Goal: Task Accomplishment & Management: Manage account settings

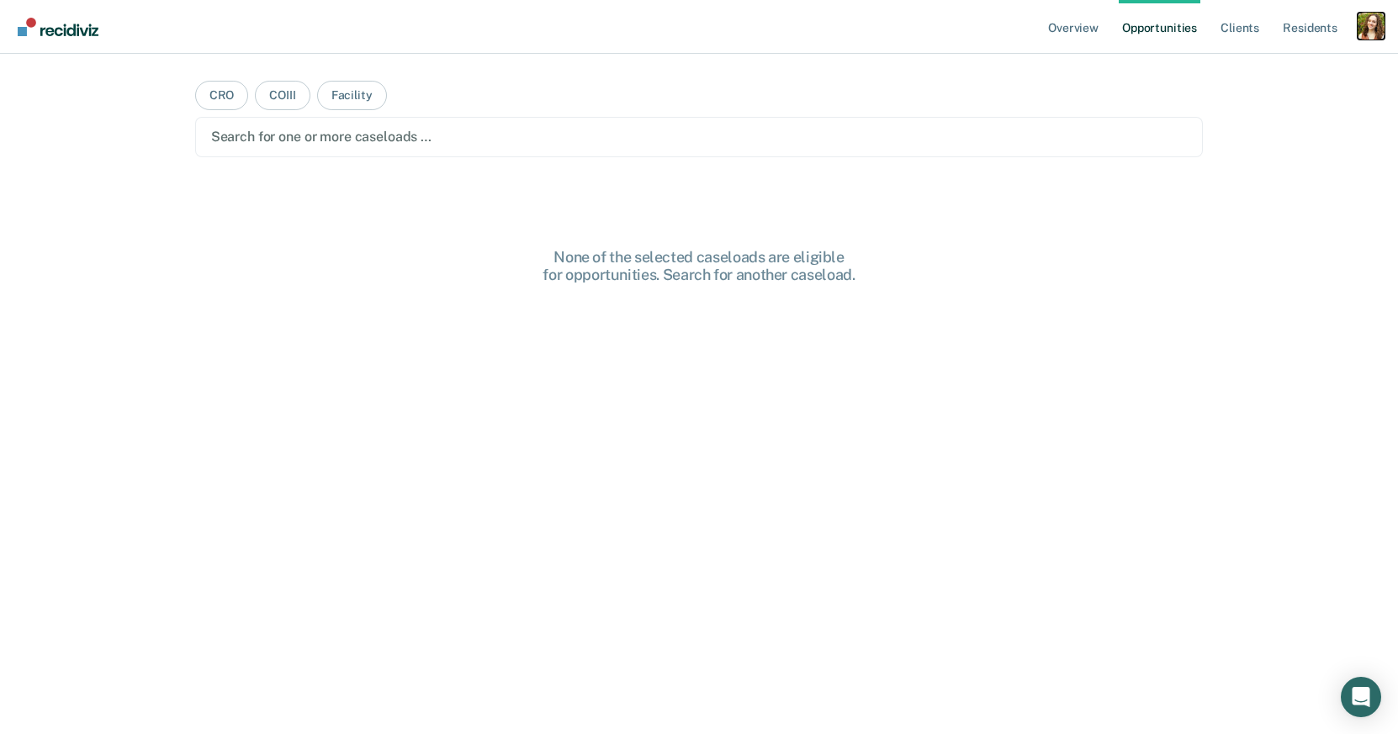
click at [1376, 20] on div "Profile dropdown button" at bounding box center [1371, 26] width 27 height 27
click at [1264, 61] on link "Profile" at bounding box center [1303, 68] width 135 height 14
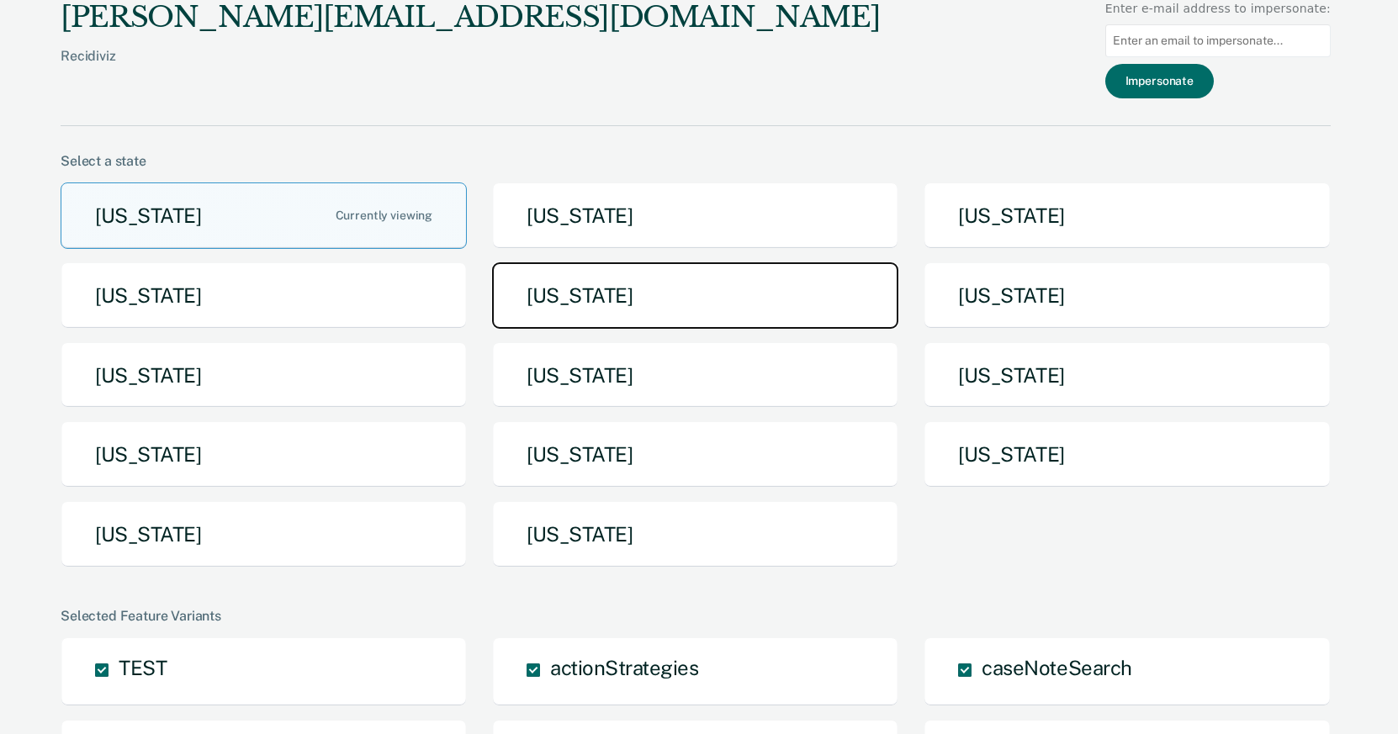
click at [678, 297] on button "Iowa" at bounding box center [695, 295] width 406 height 66
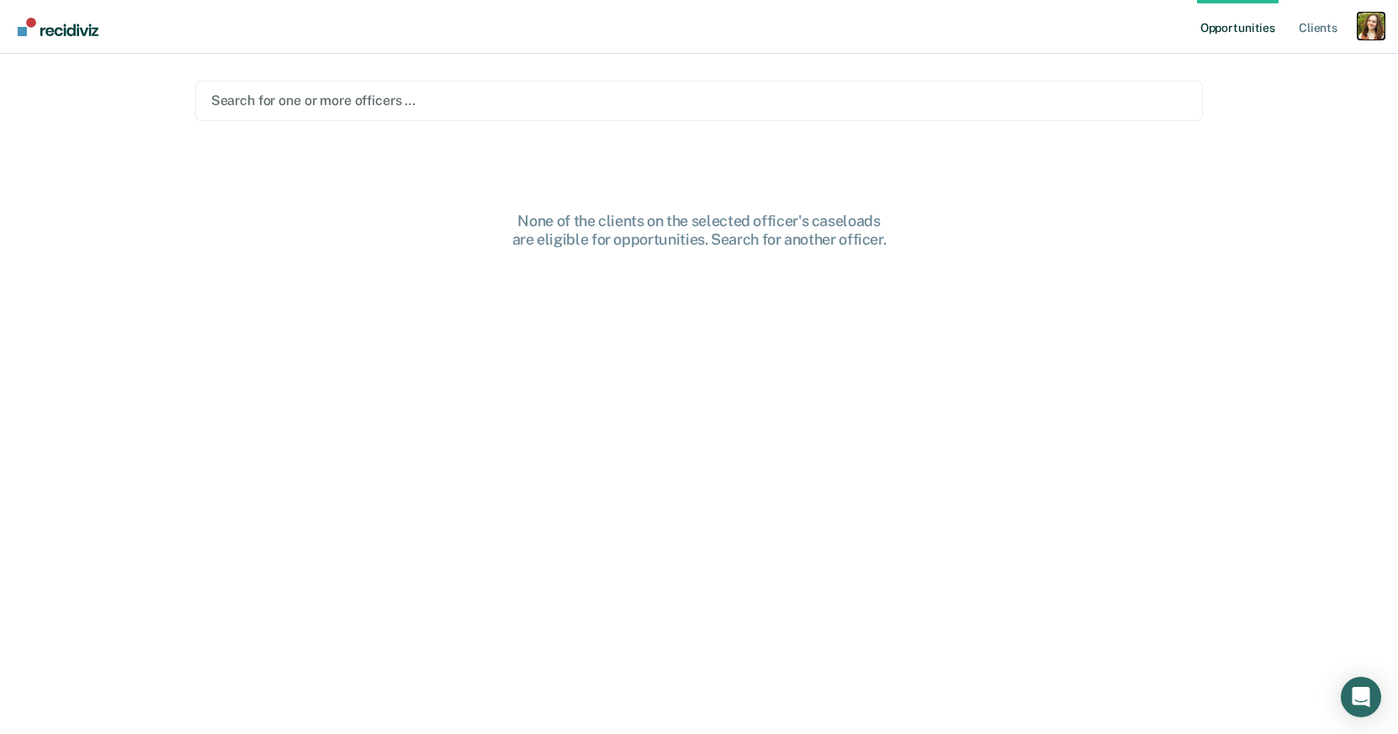
click at [1375, 32] on div "Profile dropdown button" at bounding box center [1371, 26] width 27 height 27
click at [953, 107] on div at bounding box center [699, 100] width 977 height 19
click at [1385, 23] on nav "Opportunities Client s Profile How it works Log Out" at bounding box center [699, 27] width 1398 height 54
click at [1371, 24] on div "Profile dropdown button" at bounding box center [1371, 26] width 27 height 27
click at [1280, 67] on link "Profile" at bounding box center [1303, 68] width 135 height 14
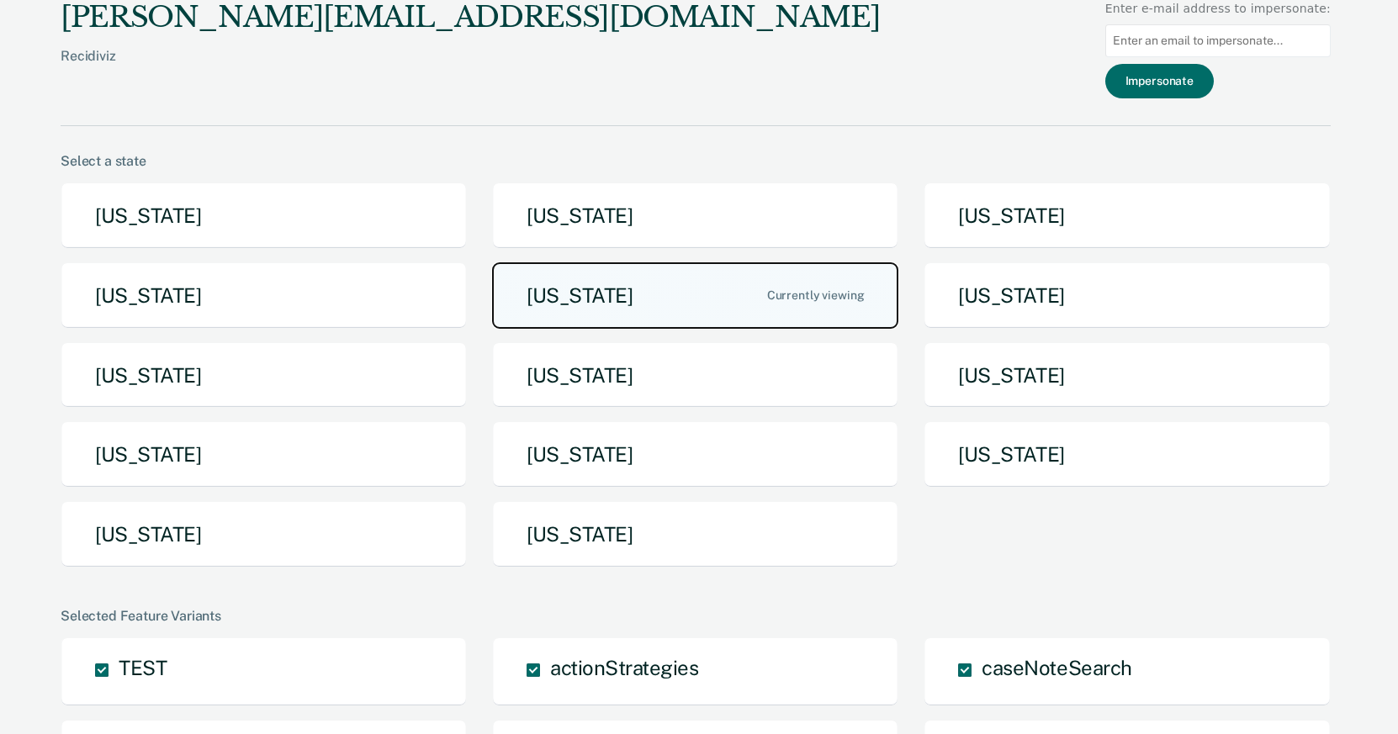
click at [591, 293] on button "Iowa" at bounding box center [695, 295] width 406 height 66
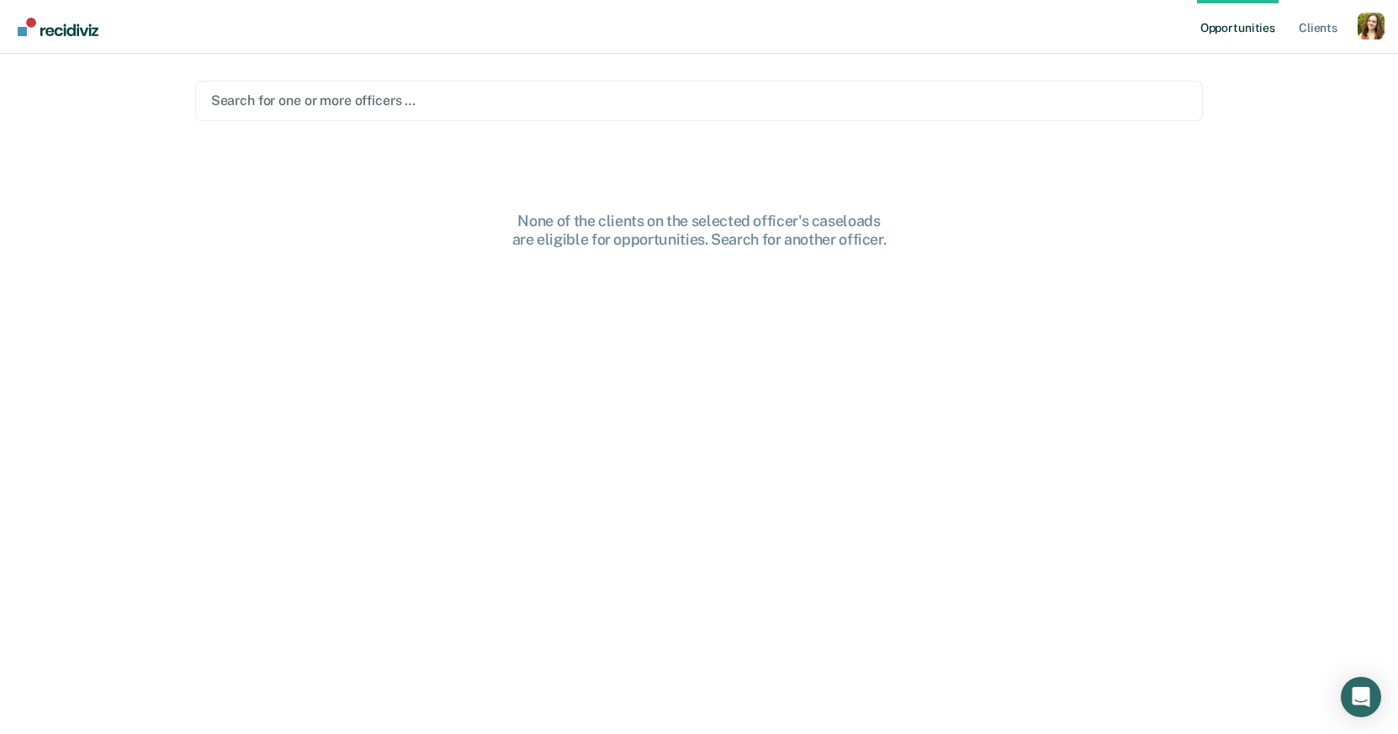
click at [493, 123] on main "Search for one or more officers … None of the clients on the selected officer's…" at bounding box center [699, 374] width 1049 height 640
click at [480, 103] on div at bounding box center [699, 100] width 977 height 19
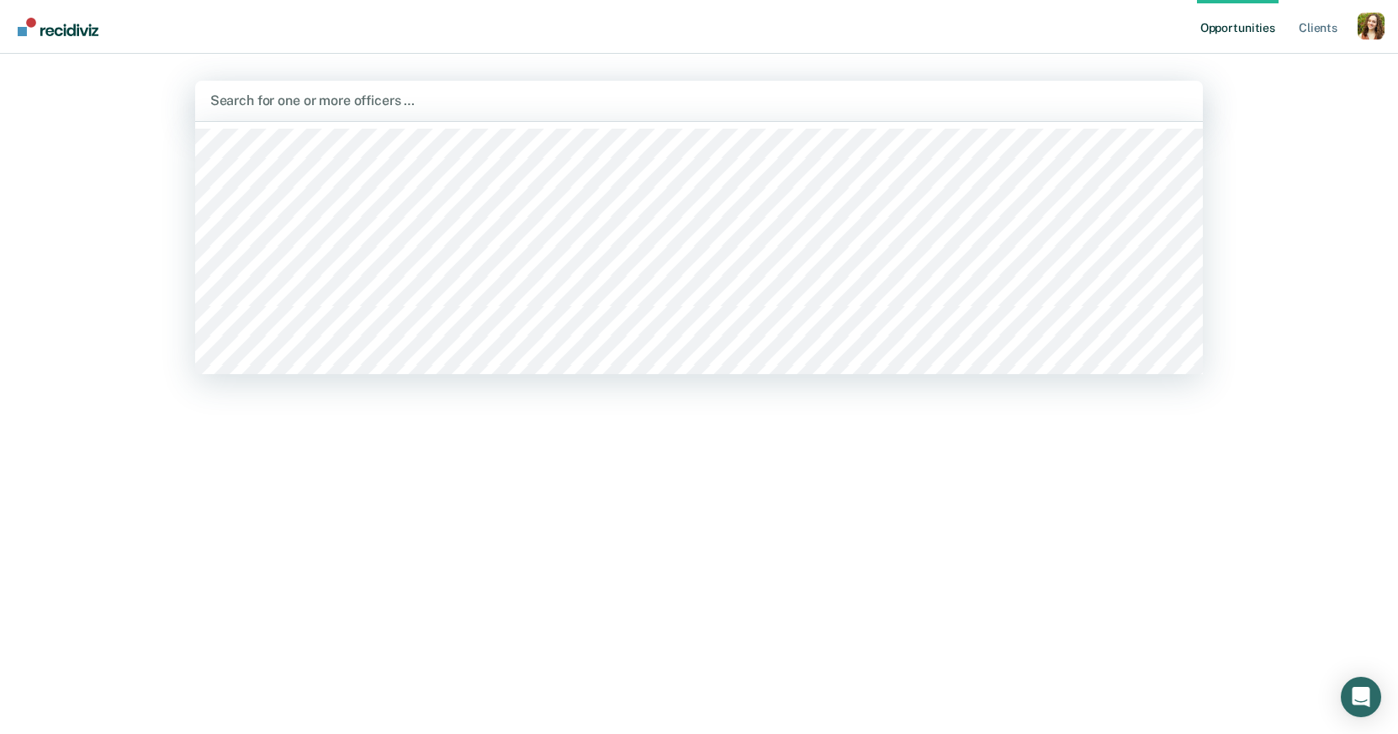
scroll to position [78, 0]
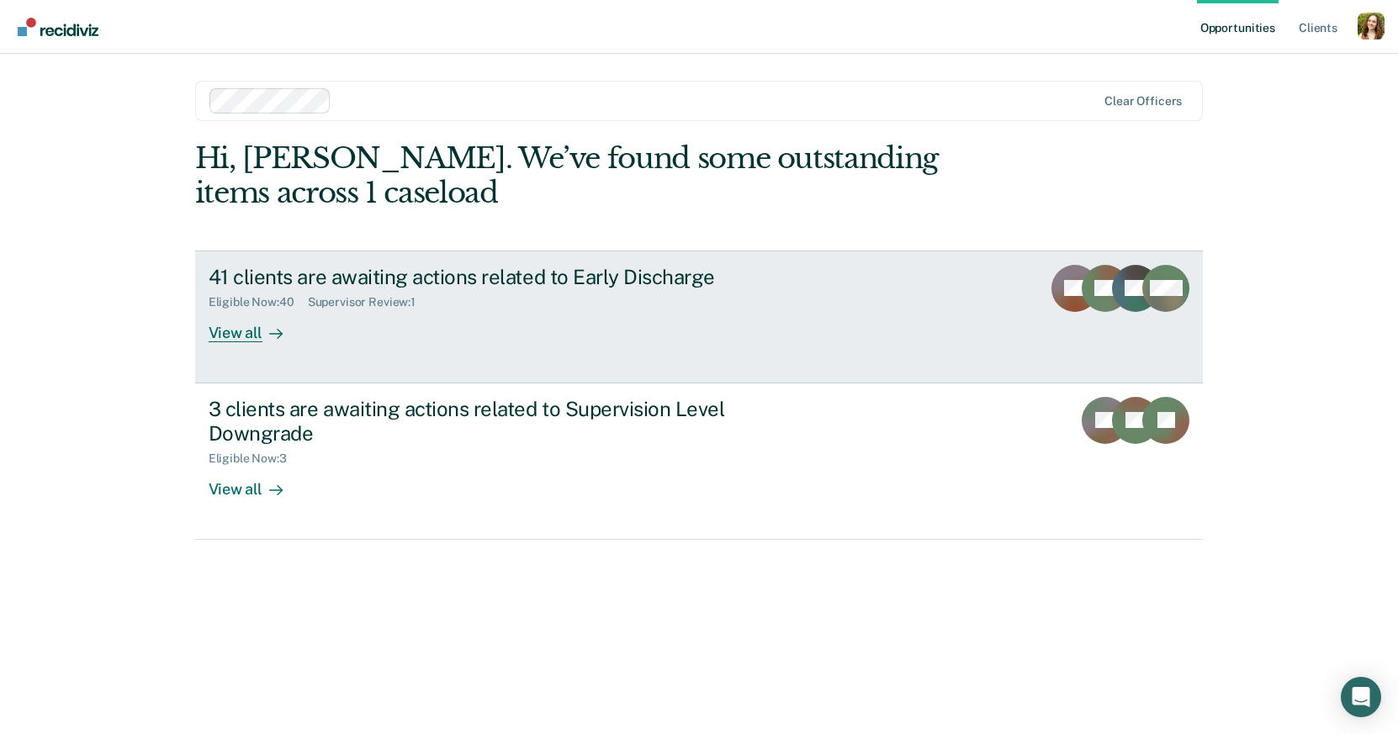
click at [291, 334] on div "View all" at bounding box center [256, 326] width 94 height 33
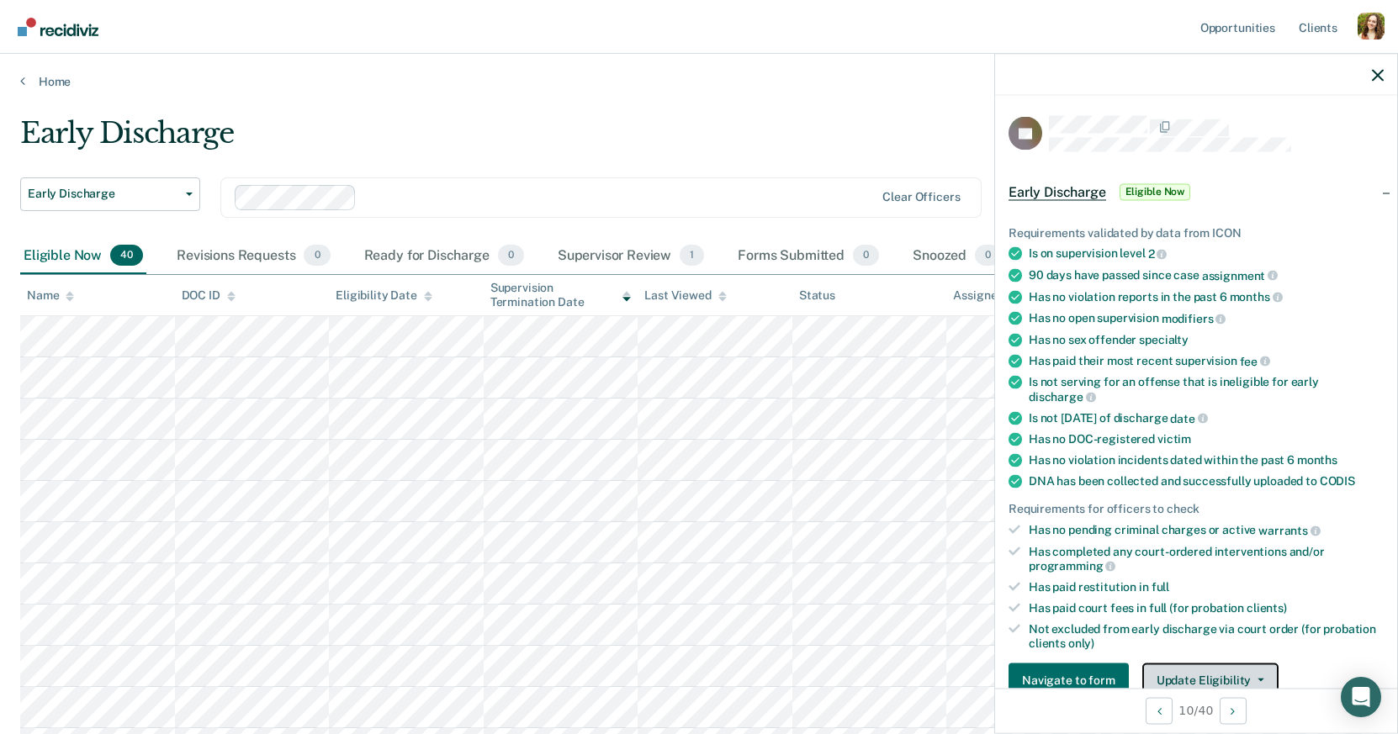
click at [1192, 664] on button "Update Eligibility" at bounding box center [1210, 681] width 136 height 34
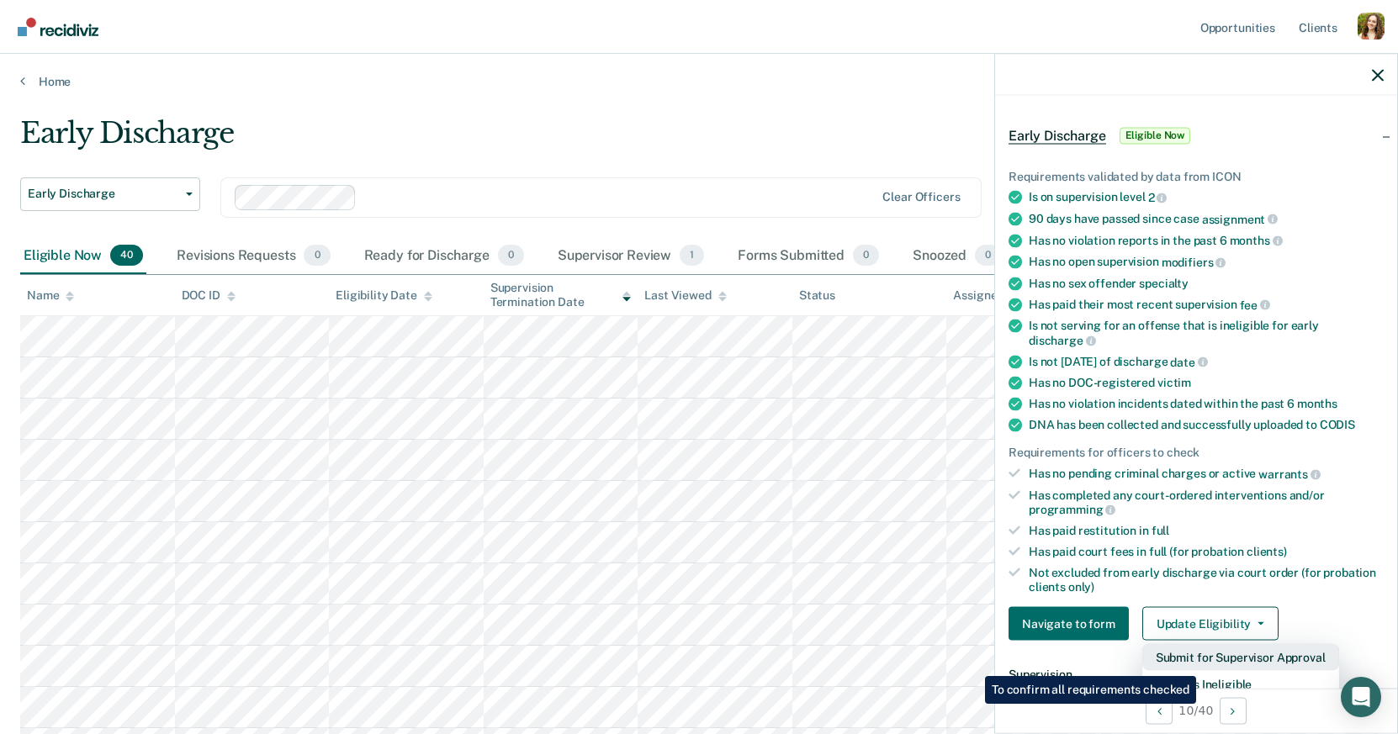
scroll to position [87, 0]
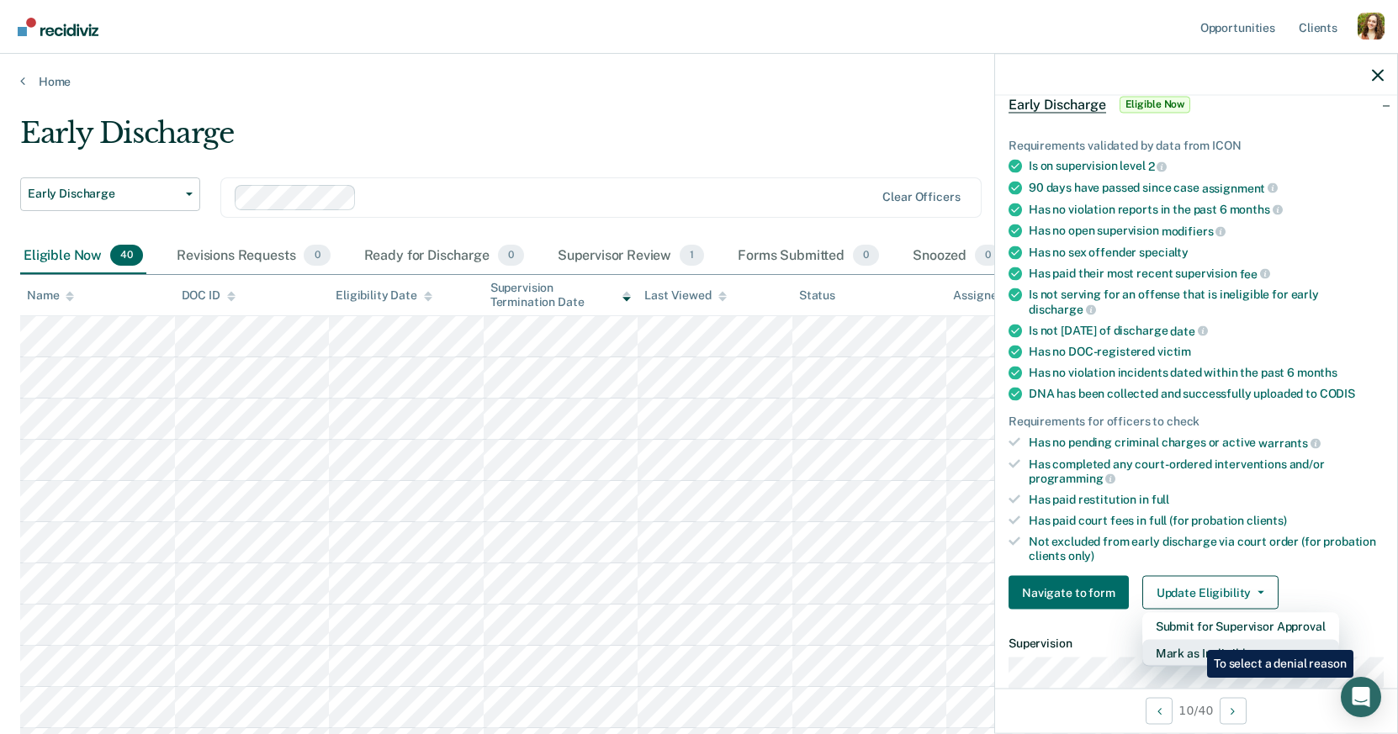
click at [1195, 640] on button "Mark as Ineligible" at bounding box center [1240, 653] width 197 height 27
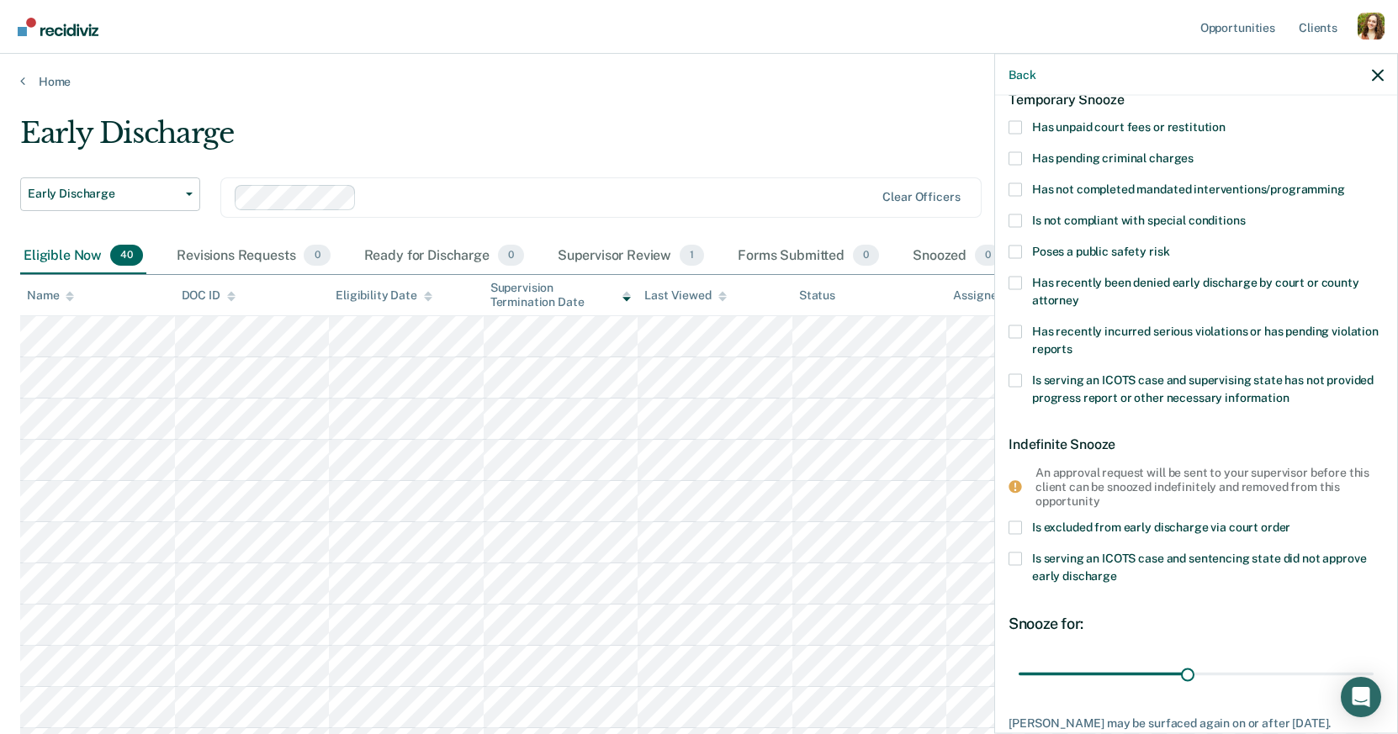
scroll to position [0, 0]
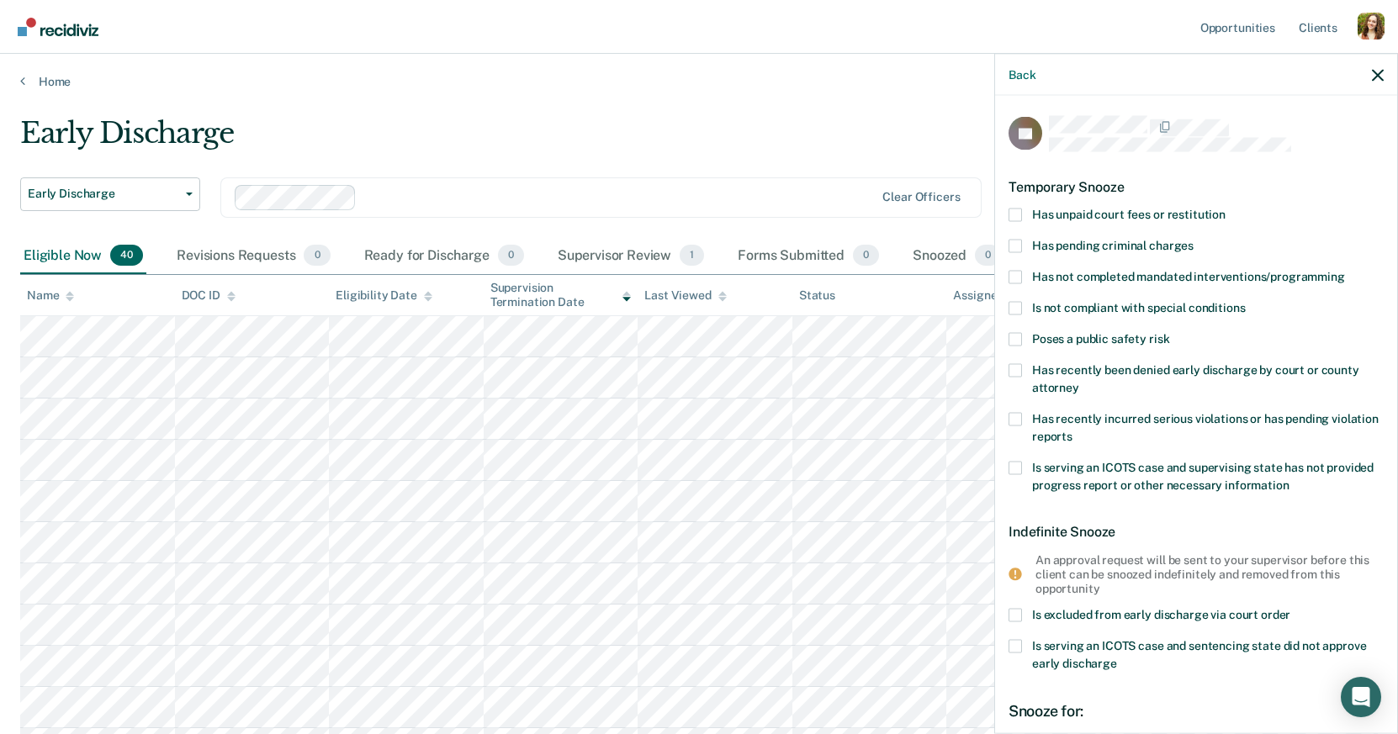
click at [1066, 212] on span "Has unpaid court fees or restitution" at bounding box center [1128, 213] width 193 height 13
click at [1226, 208] on input "Has unpaid court fees or restitution" at bounding box center [1226, 208] width 0 height 0
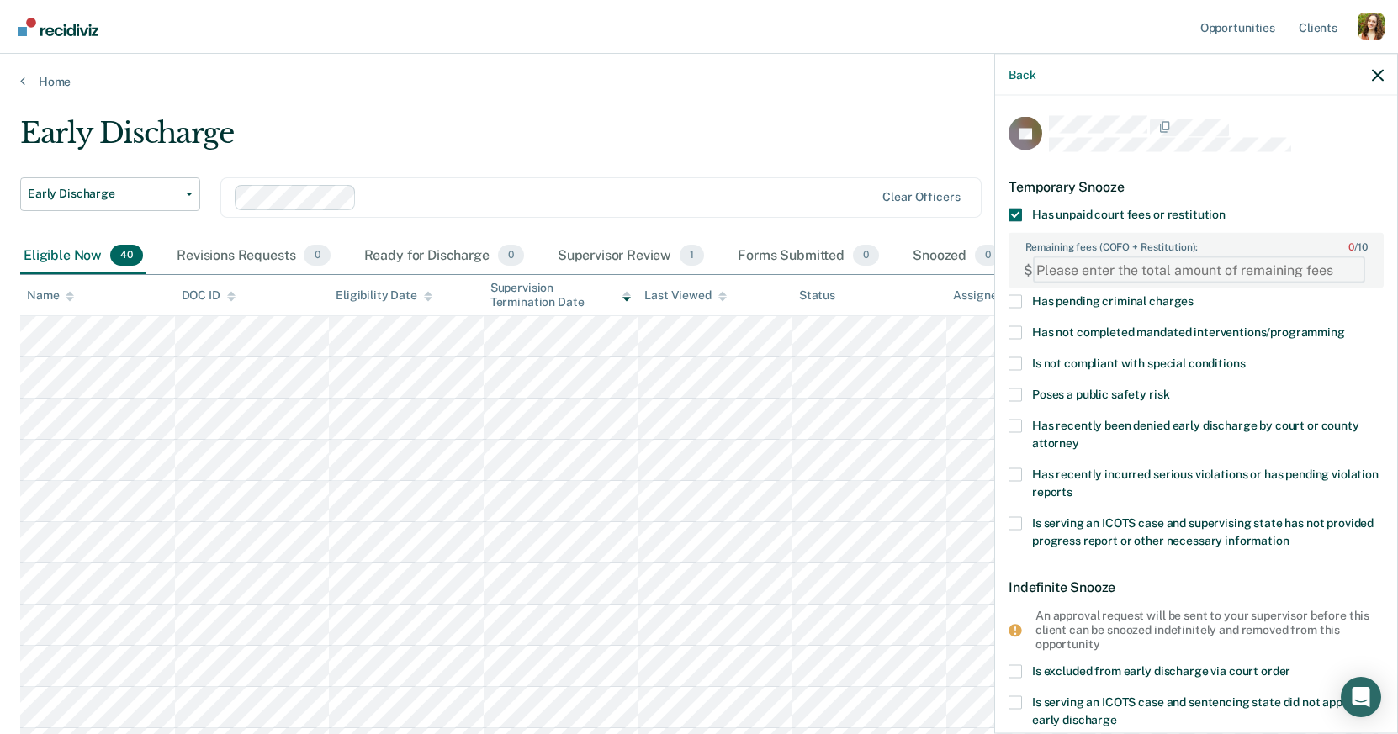
click at [1111, 263] on FEESReasonInput "Remaining fees (COFO + Restitution): 0 / 10" at bounding box center [1199, 270] width 332 height 27
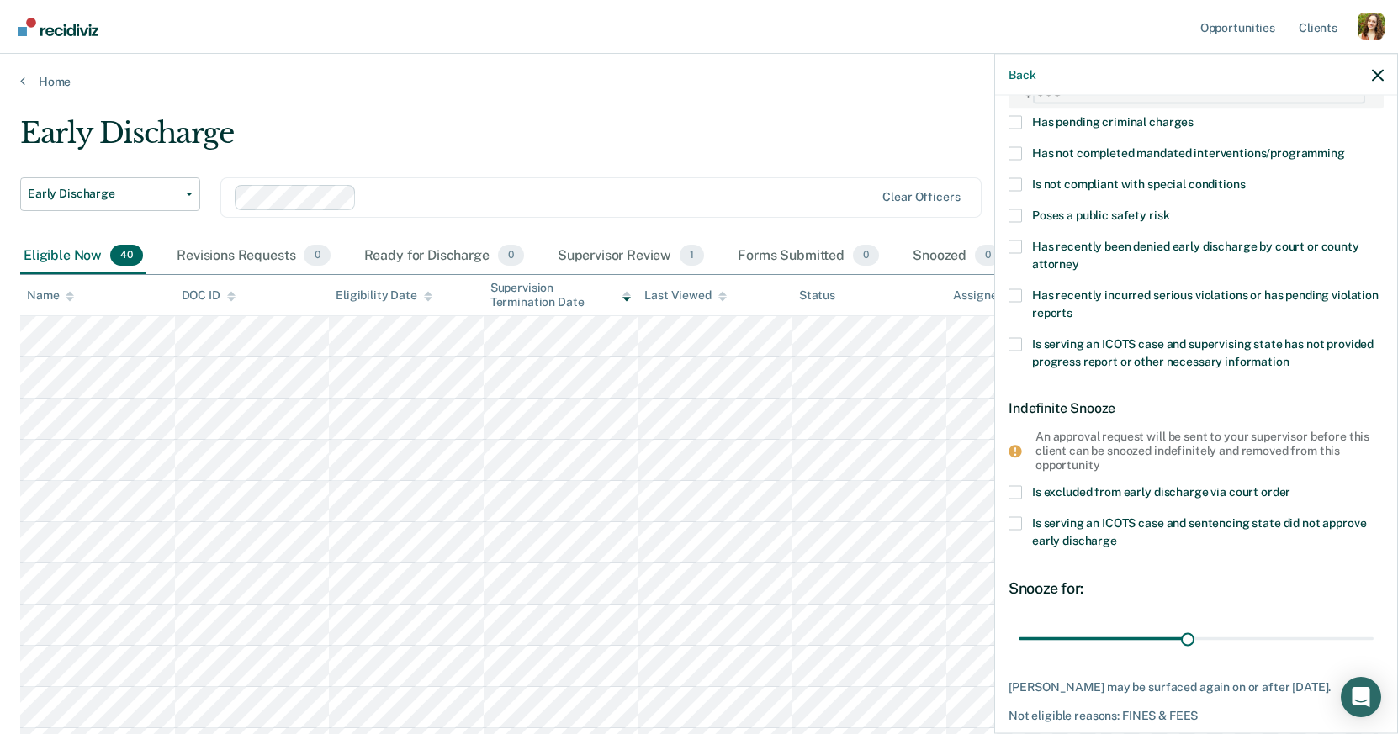
scroll to position [248, 0]
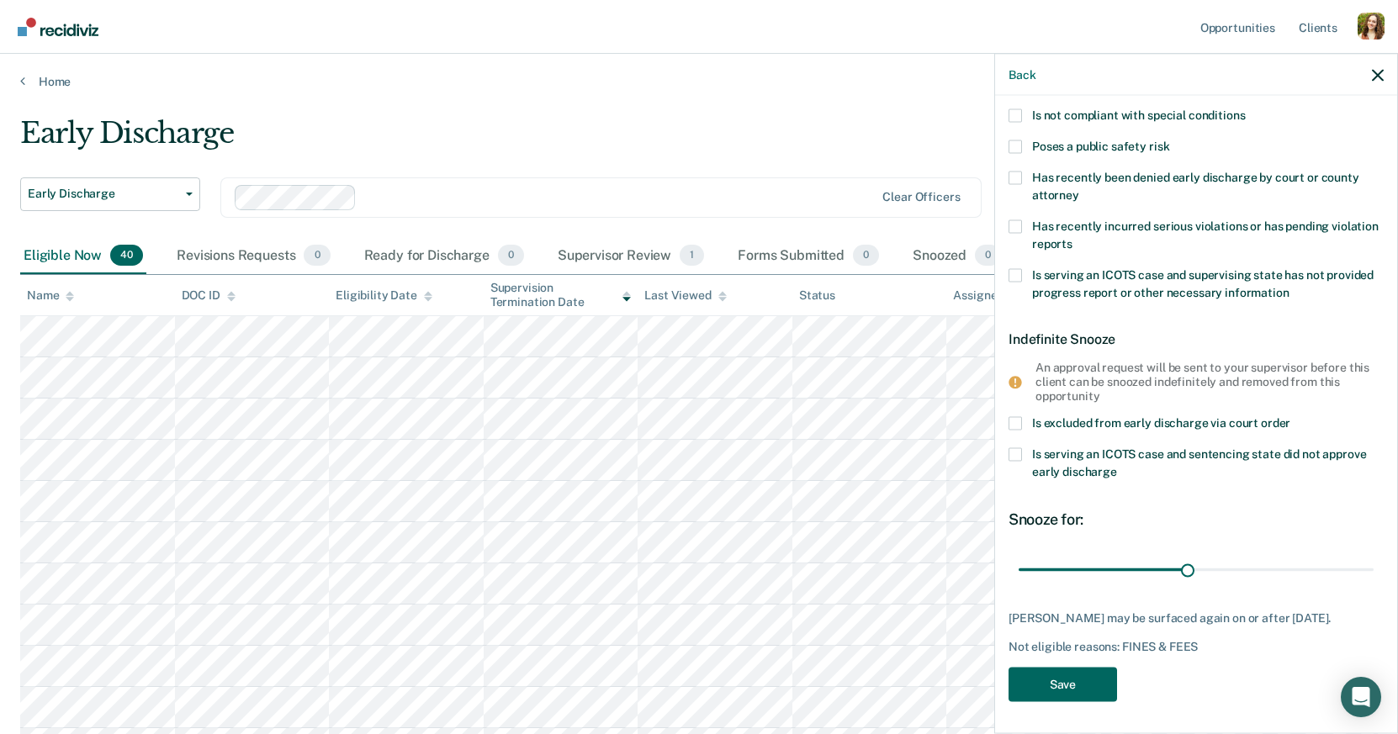
type FEESReasonInput "998"
click at [1072, 686] on button "Save" at bounding box center [1063, 684] width 109 height 34
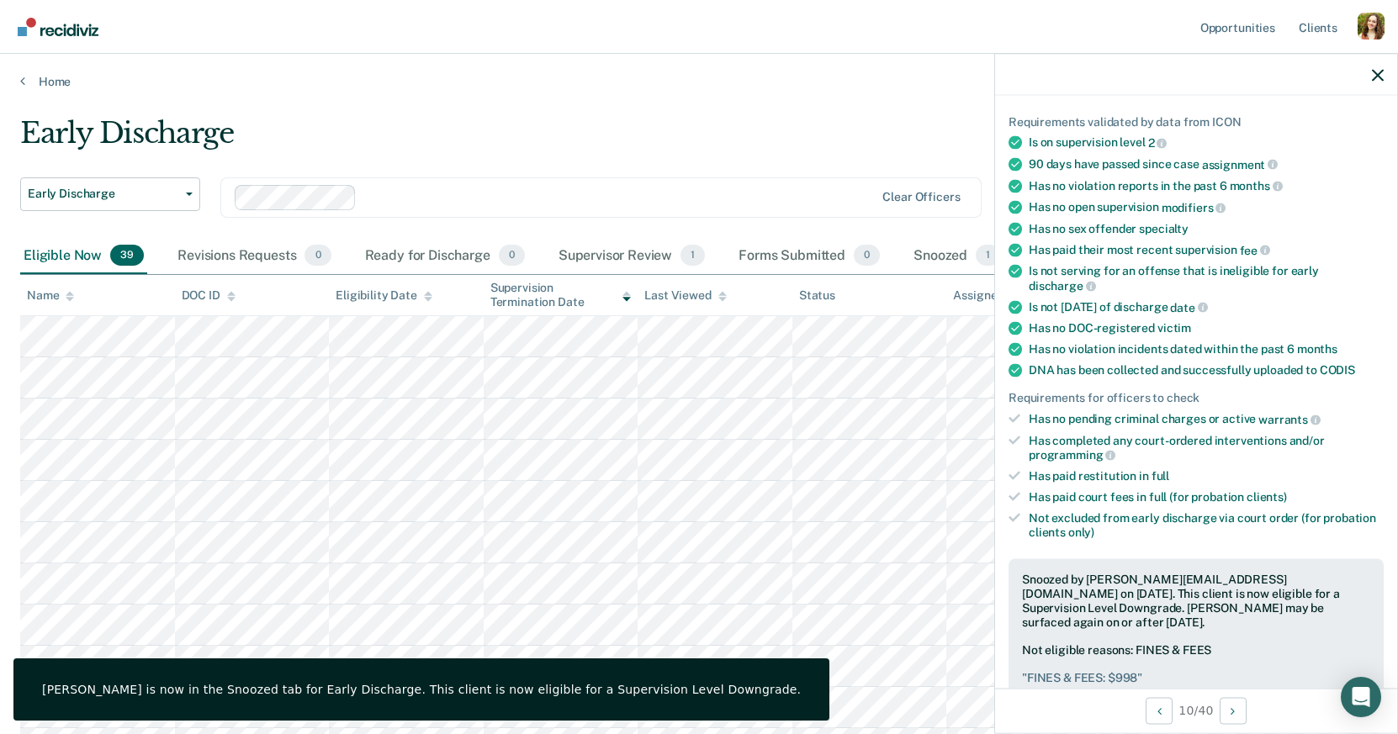
scroll to position [405, 0]
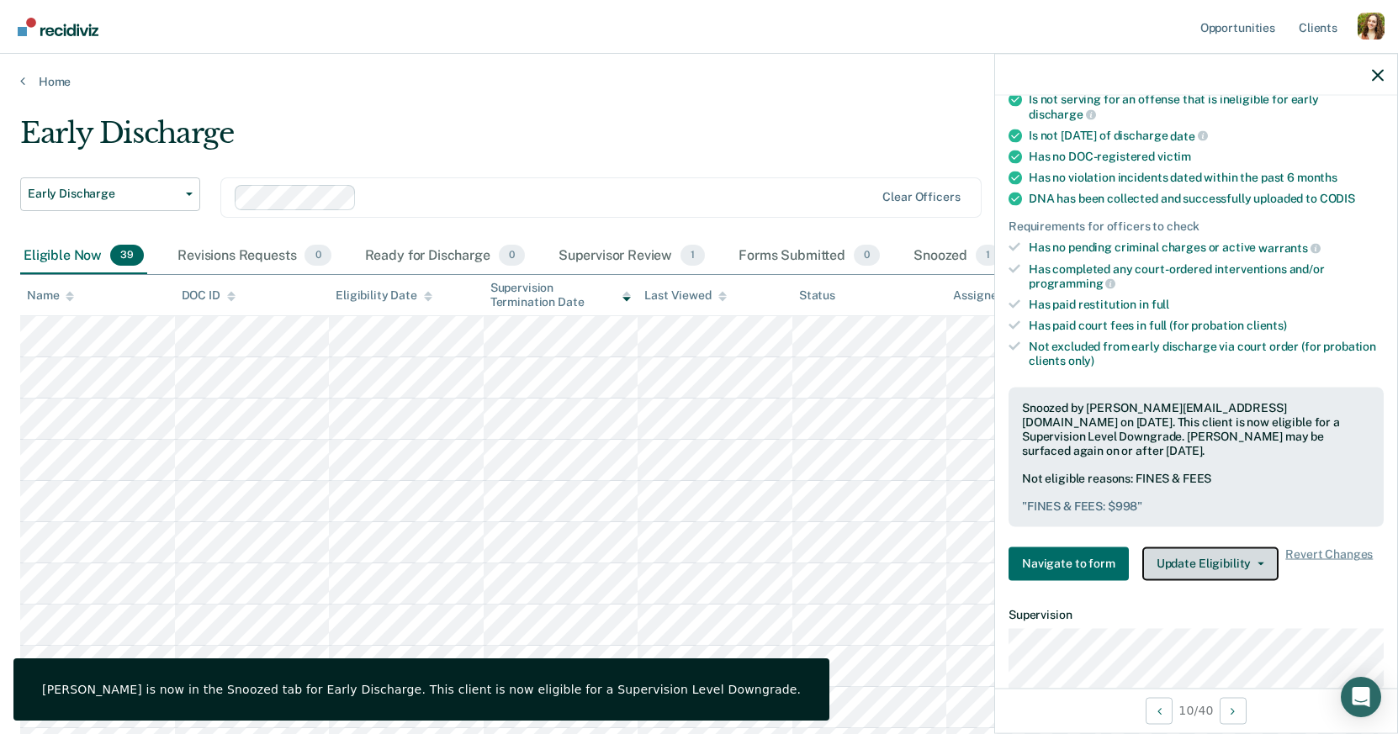
click at [1177, 547] on button "Update Eligibility" at bounding box center [1210, 564] width 136 height 34
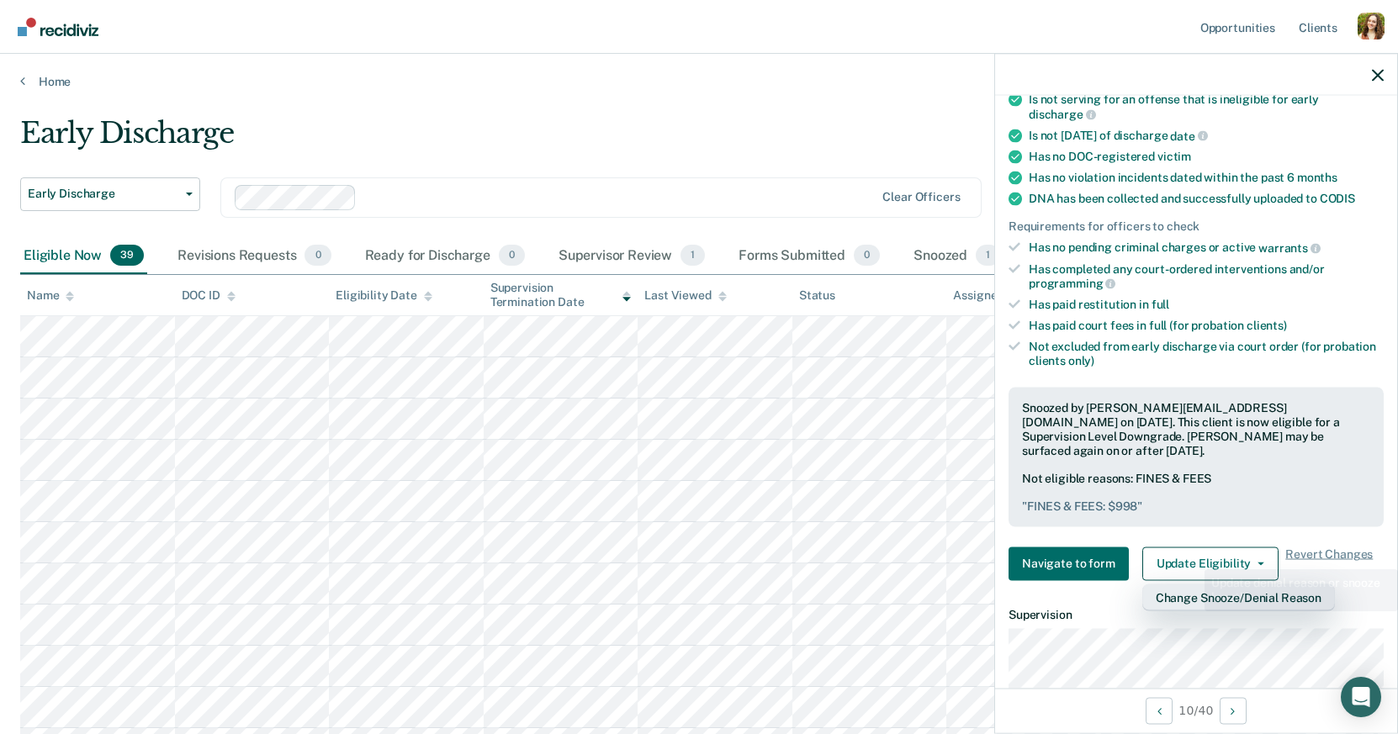
click at [1191, 584] on button "Change Snooze/Denial Reason" at bounding box center [1238, 597] width 193 height 27
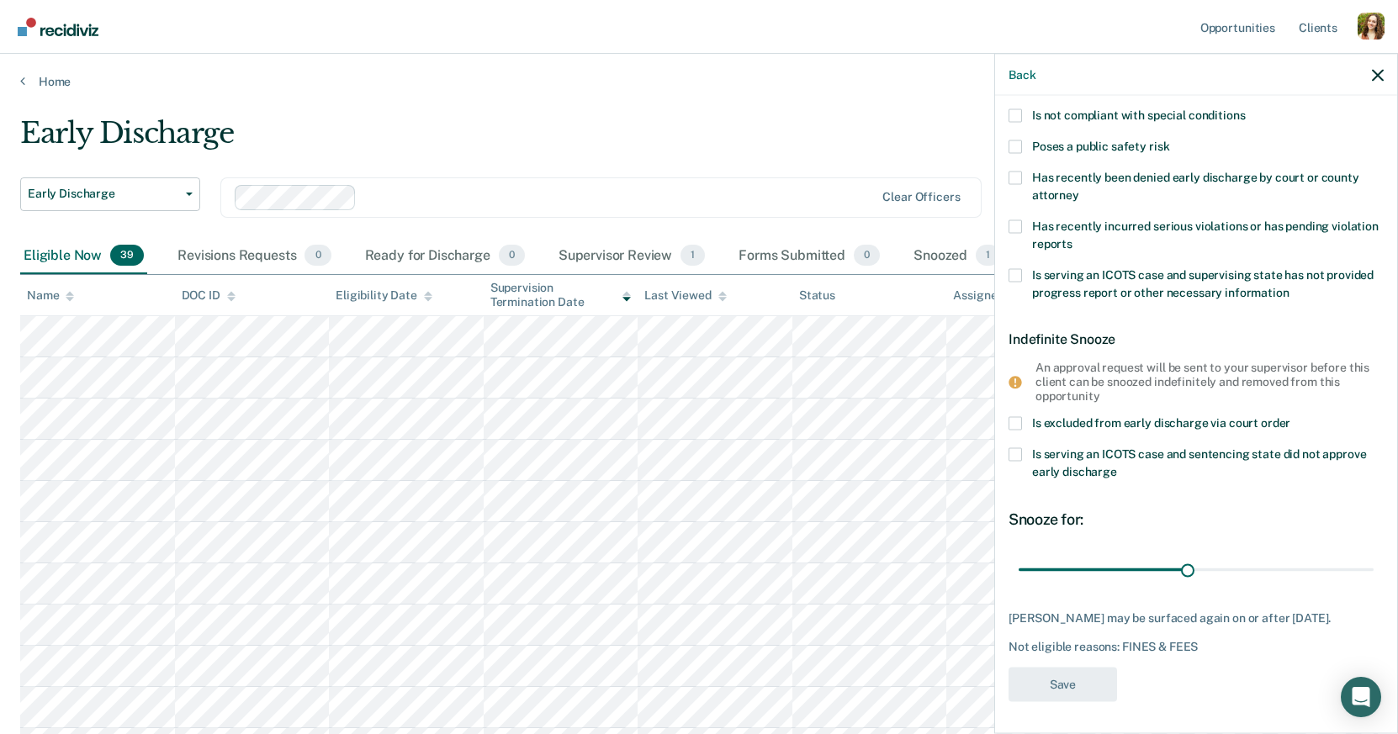
scroll to position [0, 0]
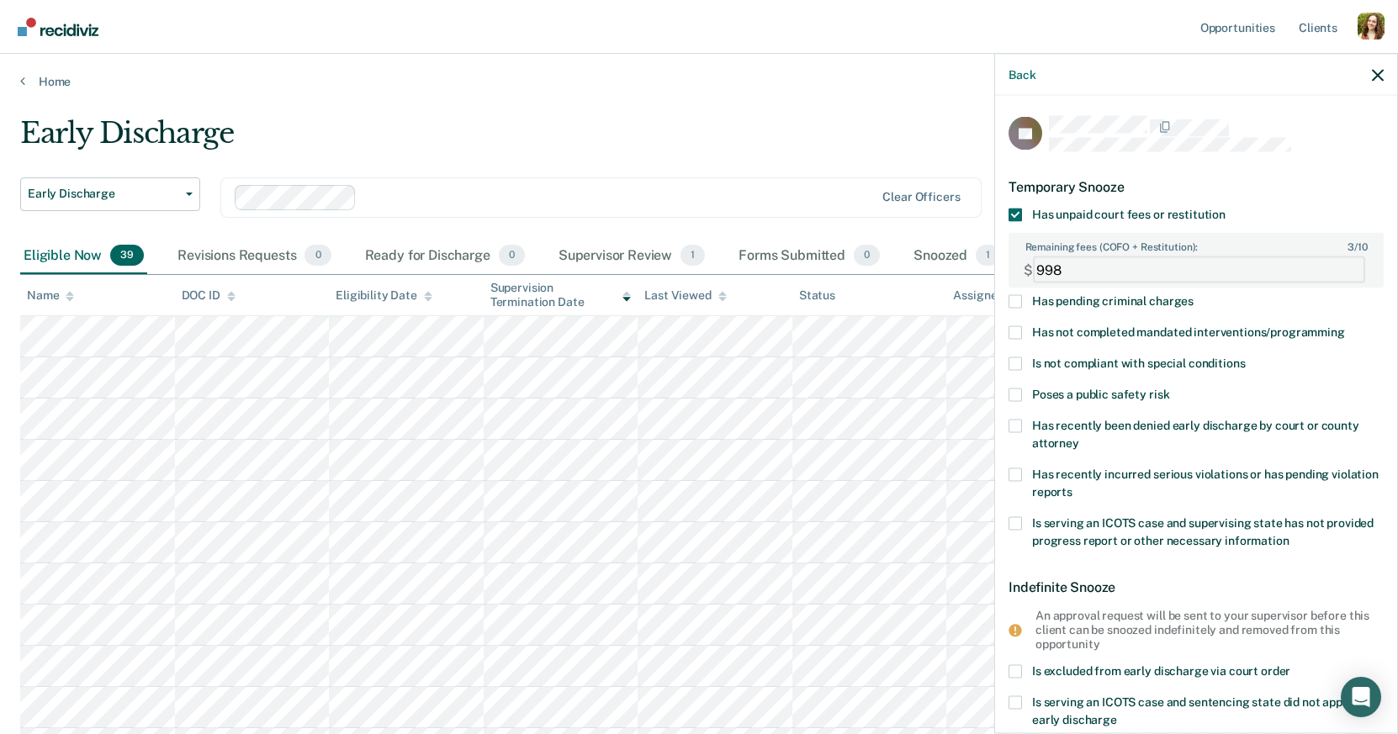
click at [1111, 266] on FEESReasonInput "998" at bounding box center [1199, 270] width 332 height 27
type FEESReasonInput "1000"
click at [1221, 188] on div "Temporary Snooze" at bounding box center [1196, 186] width 375 height 43
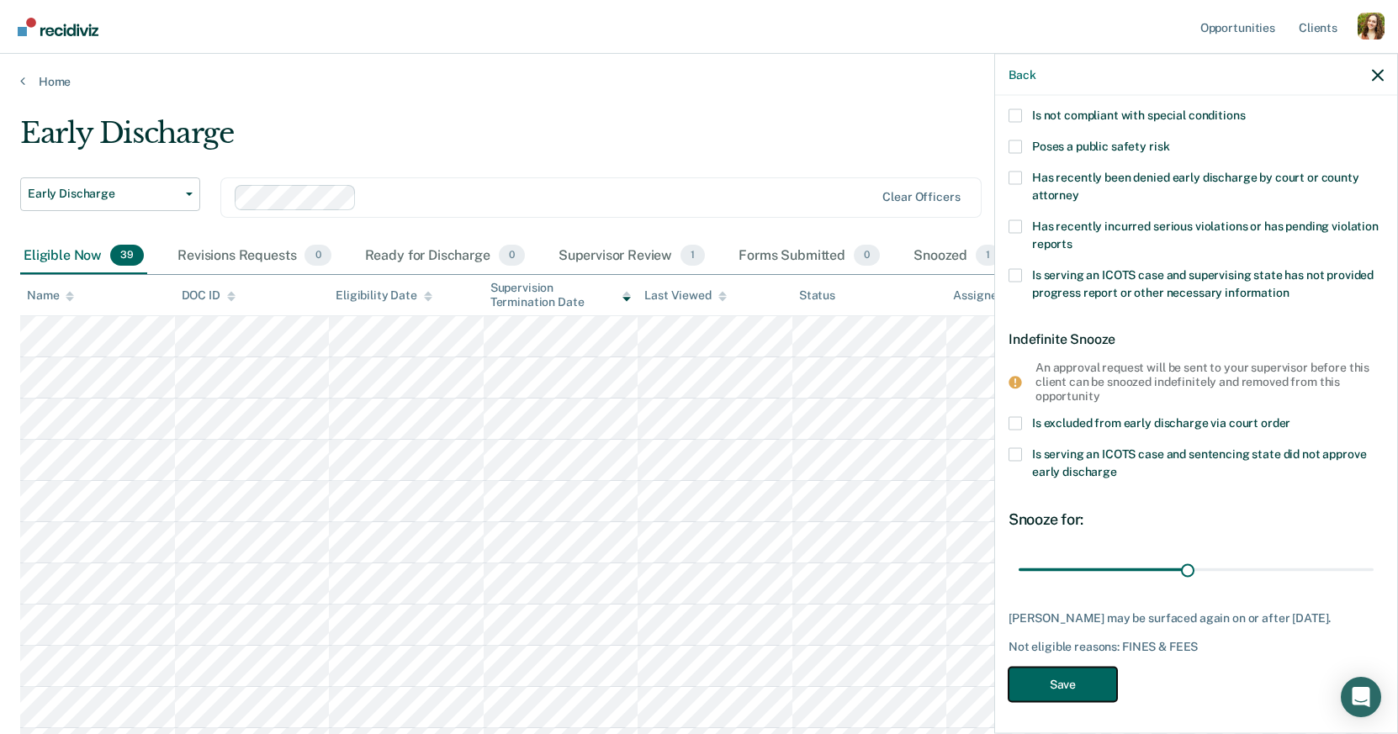
click at [1094, 674] on button "Save" at bounding box center [1063, 684] width 109 height 34
